Goal: Transaction & Acquisition: Purchase product/service

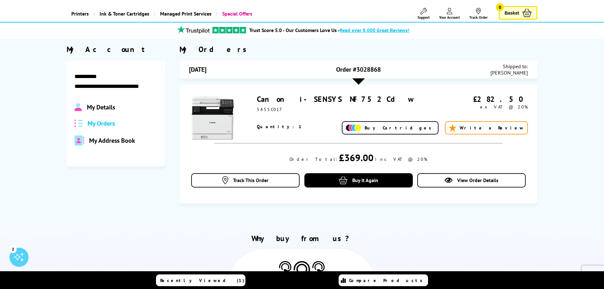
click at [291, 99] on link "Canon i-SENSYS MF752Cdw" at bounding box center [335, 99] width 157 height 10
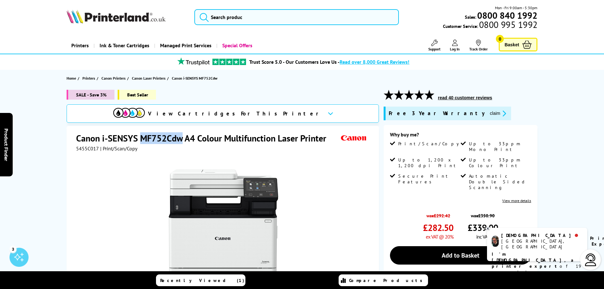
drag, startPoint x: 181, startPoint y: 137, endPoint x: 142, endPoint y: 138, distance: 40.0
click at [141, 139] on h1 "Canon i-SENSYS MF752Cdw A4 Colour Multifunction Laser Printer" at bounding box center [204, 138] width 257 height 12
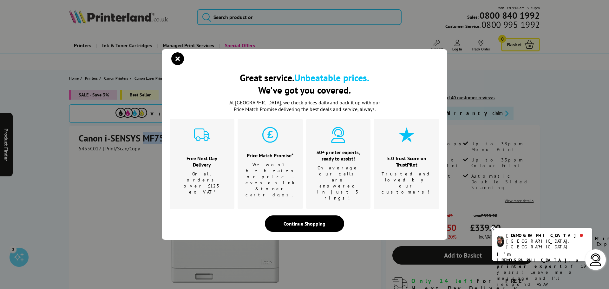
click at [195, 63] on div at bounding box center [308, 59] width 270 height 10
click at [176, 65] on icon "close modal" at bounding box center [177, 58] width 13 height 13
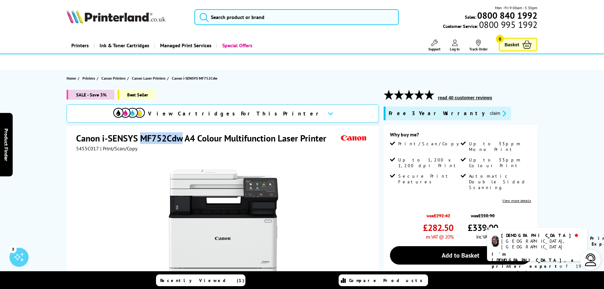
drag, startPoint x: 141, startPoint y: 137, endPoint x: 181, endPoint y: 139, distance: 40.3
click at [181, 139] on h1 "Canon i-SENSYS MF752Cdw A4 Colour Multifunction Laser Printer" at bounding box center [204, 138] width 257 height 12
copy h1 "MF752Cdw"
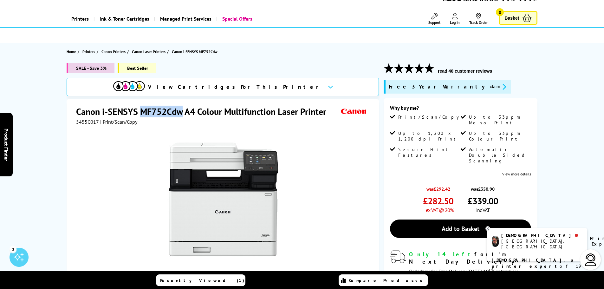
scroll to position [63, 0]
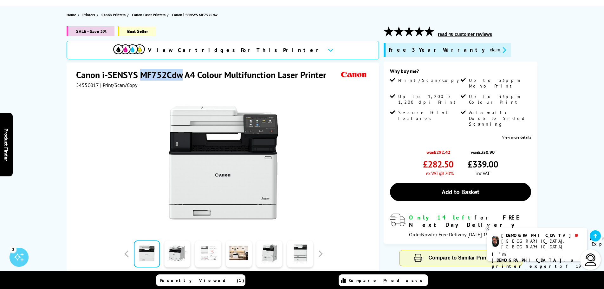
click at [213, 252] on link at bounding box center [208, 254] width 26 height 27
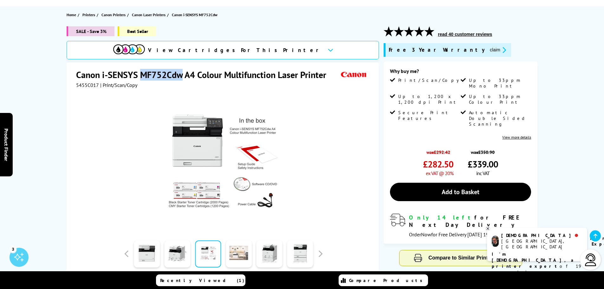
click at [237, 255] on link at bounding box center [239, 254] width 26 height 27
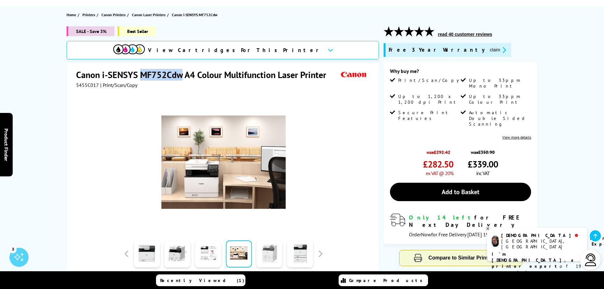
click at [271, 257] on link at bounding box center [270, 254] width 26 height 27
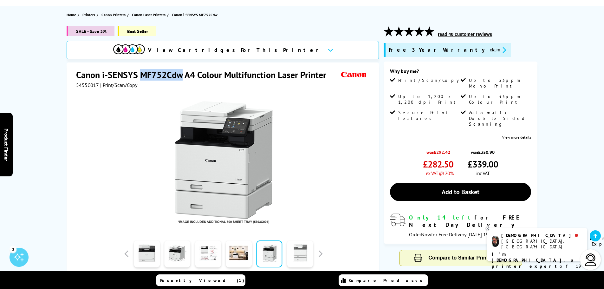
click at [295, 257] on link at bounding box center [300, 254] width 26 height 27
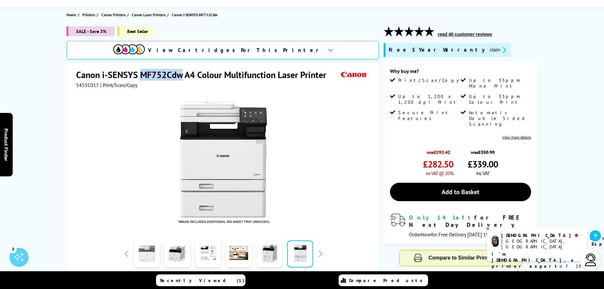
click at [152, 252] on link at bounding box center [147, 254] width 26 height 27
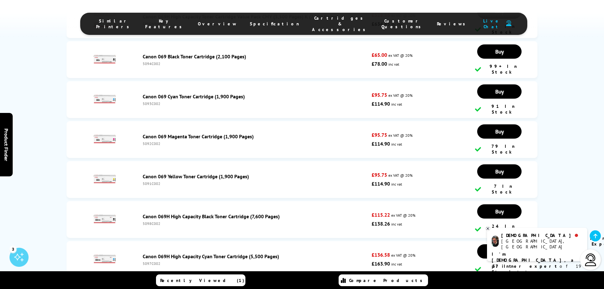
scroll to position [2094, 0]
